Goal: Information Seeking & Learning: Learn about a topic

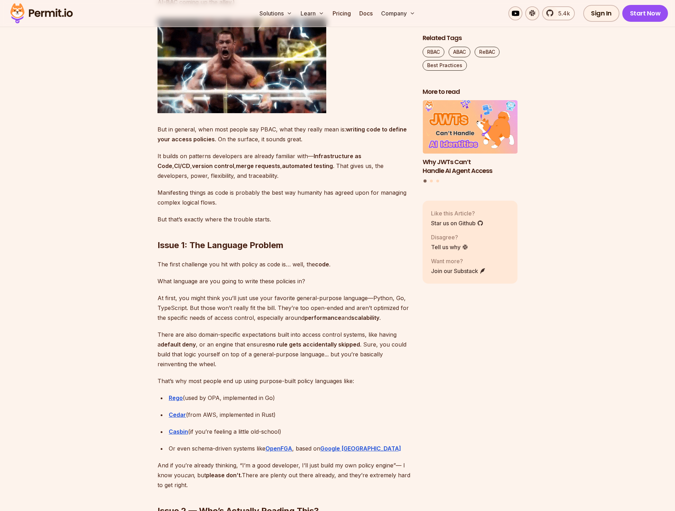
scroll to position [961, 0]
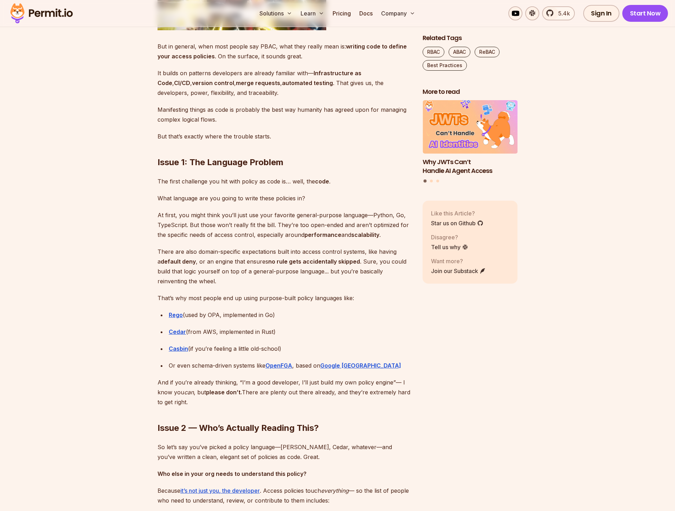
click at [332, 316] on div "Rego (used by OPA, implemented in Go)" at bounding box center [290, 315] width 242 height 10
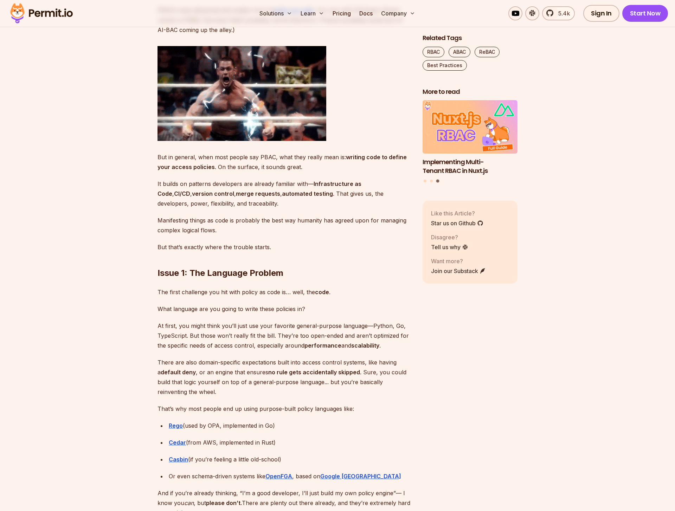
scroll to position [742, 0]
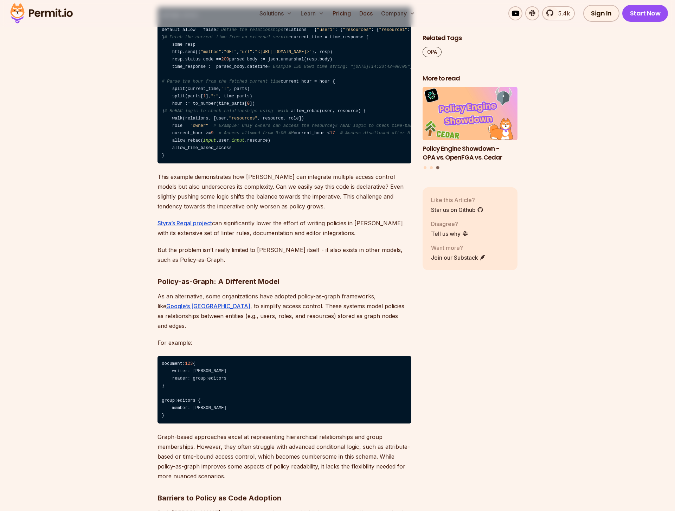
scroll to position [1422, 0]
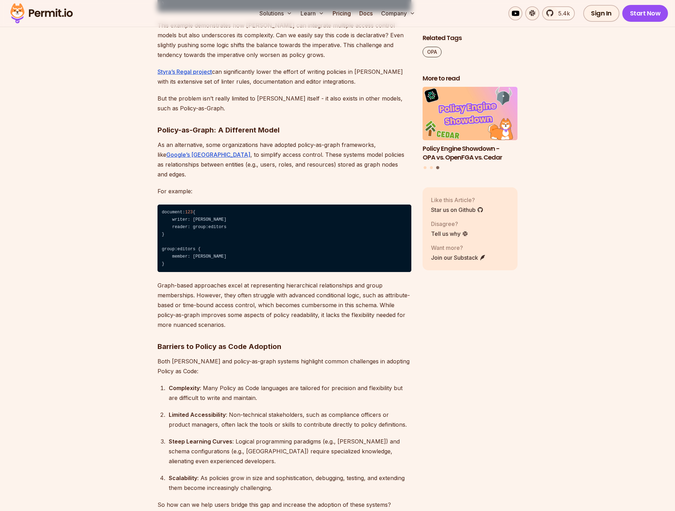
click at [609, 158] on section "Policy as Code has revolutionized how organizations manage access control, comp…" at bounding box center [337, 207] width 675 height 2428
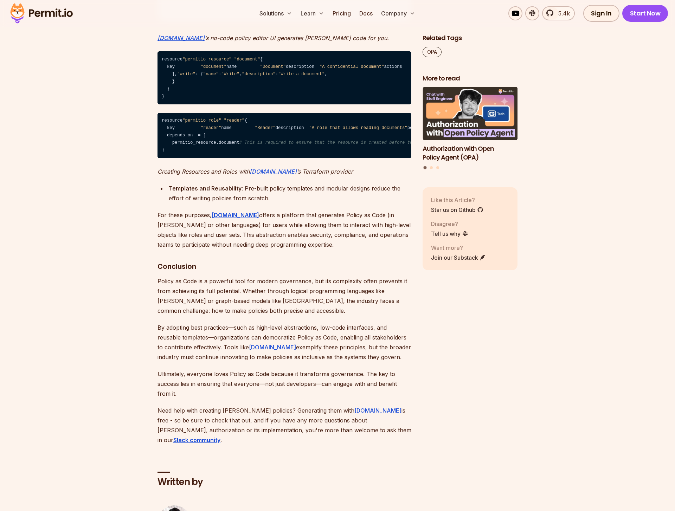
scroll to position [2406, 0]
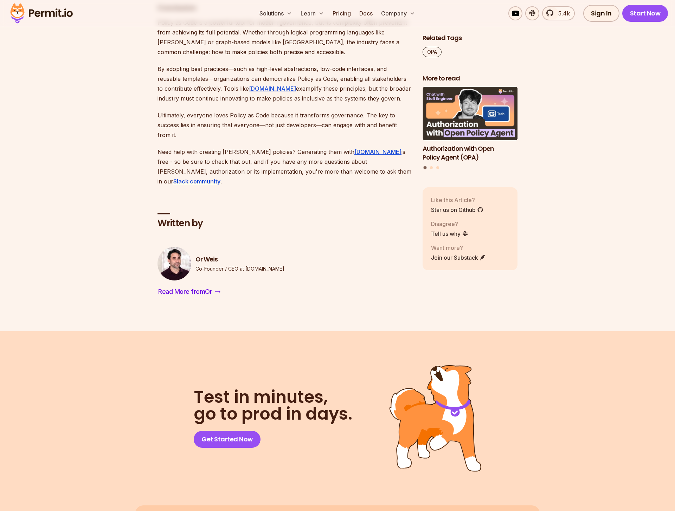
scroll to position [2657, 0]
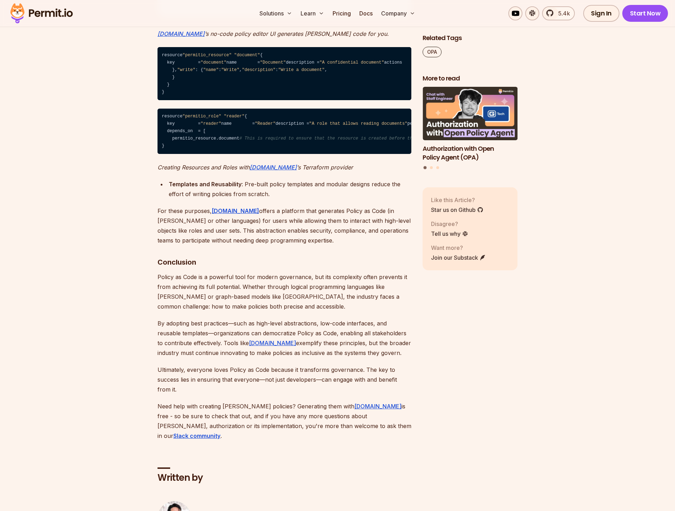
scroll to position [2812, 0]
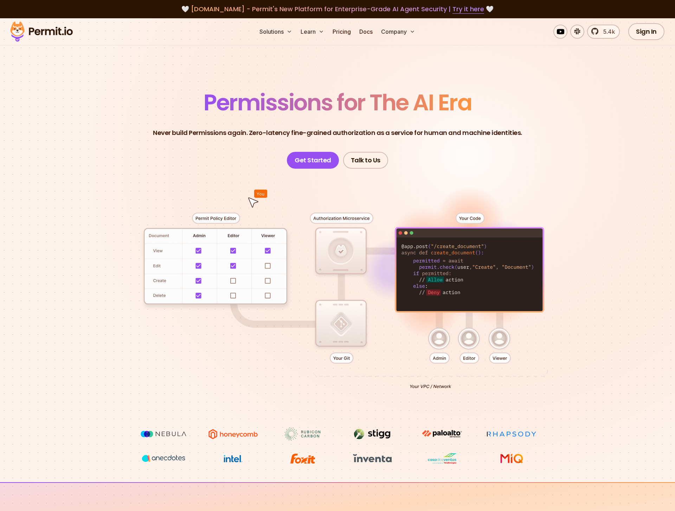
click at [631, 174] on section "Permissions for The AI Era Never build Permissions again. Zero-latency fine-gra…" at bounding box center [337, 250] width 675 height 464
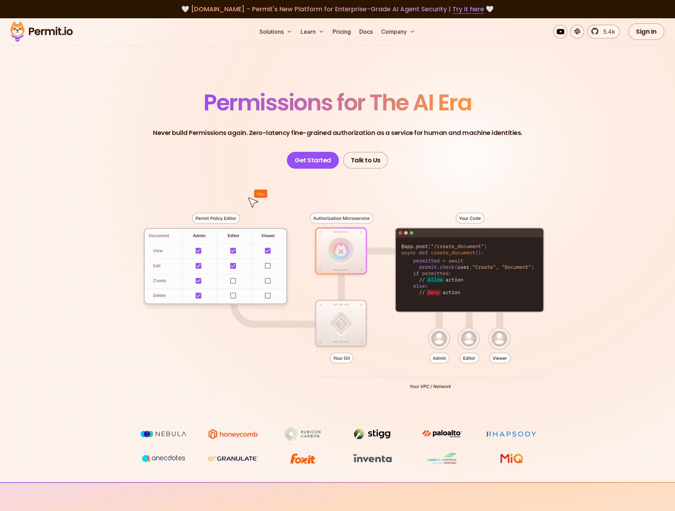
click at [625, 189] on section "Permissions for The AI Era Never build Permissions again. Zero-latency fine-gra…" at bounding box center [337, 250] width 675 height 464
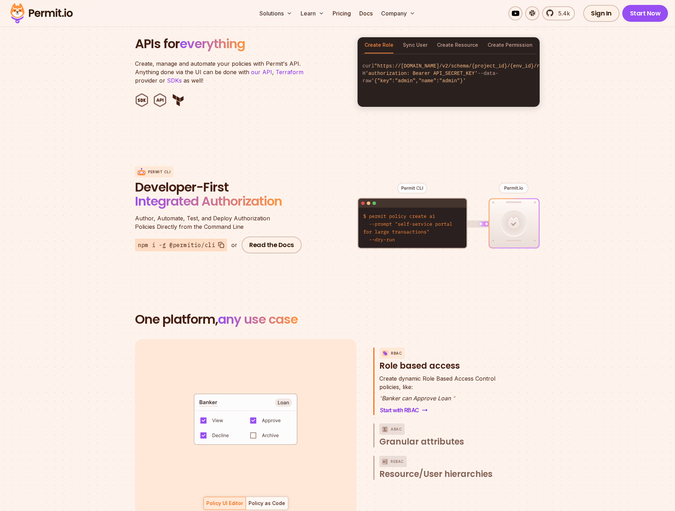
scroll to position [759, 0]
